Goal: Obtain resource: Download file/media

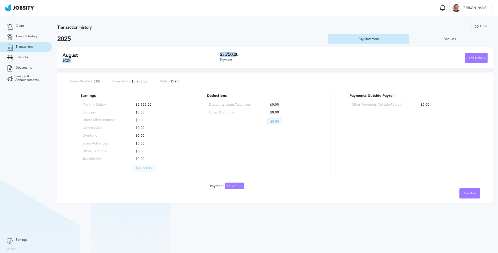
drag, startPoint x: 218, startPoint y: 55, endPoint x: 237, endPoint y: 53, distance: 19.1
click at [237, 53] on div "[DATE] $3,750.00 Payment Hide Details" at bounding box center [275, 57] width 436 height 21
click at [249, 55] on h3 "$3,750.00" at bounding box center [287, 54] width 134 height 5
drag, startPoint x: 84, startPoint y: 157, endPoint x: 113, endPoint y: 157, distance: 28.9
click at [113, 157] on div "Monthly Salary $3,750.00 Bonuses $0.00 Direct Client Bonuses $0.00 Commissions …" at bounding box center [125, 138] width 88 height 75
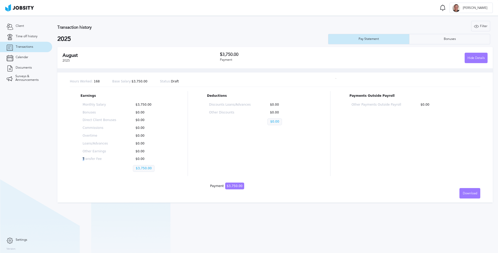
click at [82, 158] on div "Monthly Salary $3,750.00 Bonuses $0.00 Direct Client Bonuses $0.00 Commissions …" at bounding box center [125, 138] width 88 height 75
drag, startPoint x: 81, startPoint y: 158, endPoint x: 114, endPoint y: 157, distance: 33.1
click at [114, 157] on div "Monthly Salary $3,750.00 Bonuses $0.00 Direct Client Bonuses $0.00 Commissions …" at bounding box center [125, 138] width 88 height 75
drag, startPoint x: 351, startPoint y: 95, endPoint x: 406, endPoint y: 93, distance: 55.6
click at [406, 93] on div "Payments Outside Payroll Other Payments Outside Payroll $0.00" at bounding box center [410, 133] width 120 height 85
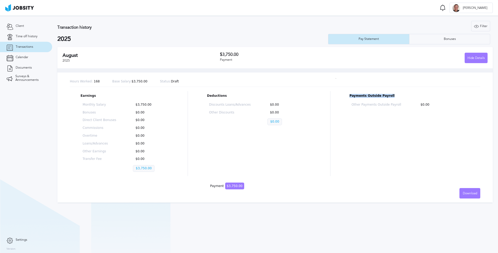
drag, startPoint x: 350, startPoint y: 94, endPoint x: 395, endPoint y: 95, distance: 44.6
click at [395, 95] on p "Payments Outside Payroll" at bounding box center [410, 96] width 120 height 4
click at [468, 193] on span "Download" at bounding box center [470, 194] width 14 height 4
click at [428, 176] on div "English Spanish" at bounding box center [249, 126] width 498 height 253
click at [470, 193] on span "Download" at bounding box center [470, 194] width 14 height 4
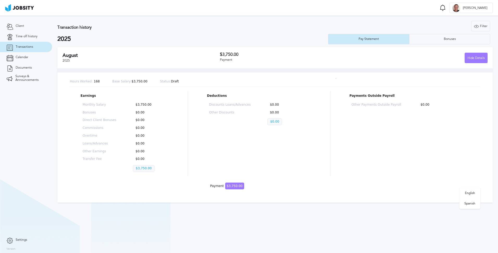
click at [426, 189] on div "English Spanish" at bounding box center [249, 126] width 498 height 253
click at [434, 42] on div "Bonuses" at bounding box center [450, 39] width 81 height 10
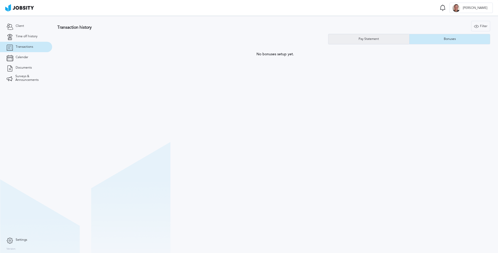
click at [388, 40] on div "Pay Statement" at bounding box center [368, 39] width 81 height 10
